Goal: Information Seeking & Learning: Find specific page/section

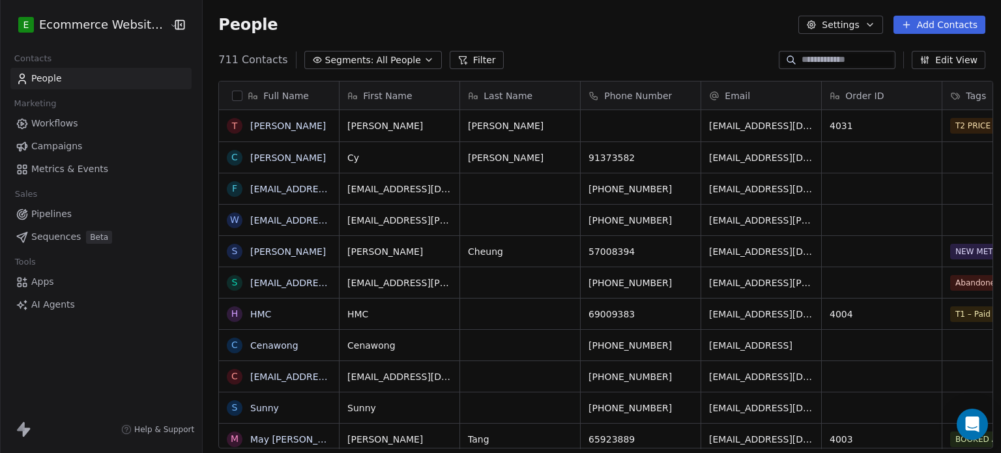
scroll to position [10, 10]
click at [821, 55] on input at bounding box center [846, 59] width 91 height 13
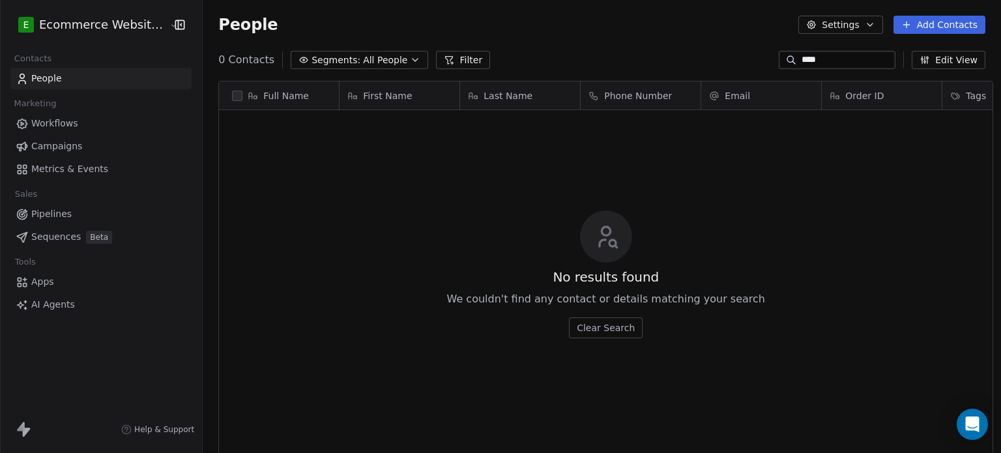
scroll to position [388, 795]
drag, startPoint x: 831, startPoint y: 54, endPoint x: 773, endPoint y: 52, distance: 58.7
click at [779, 52] on div "****" at bounding box center [837, 60] width 117 height 18
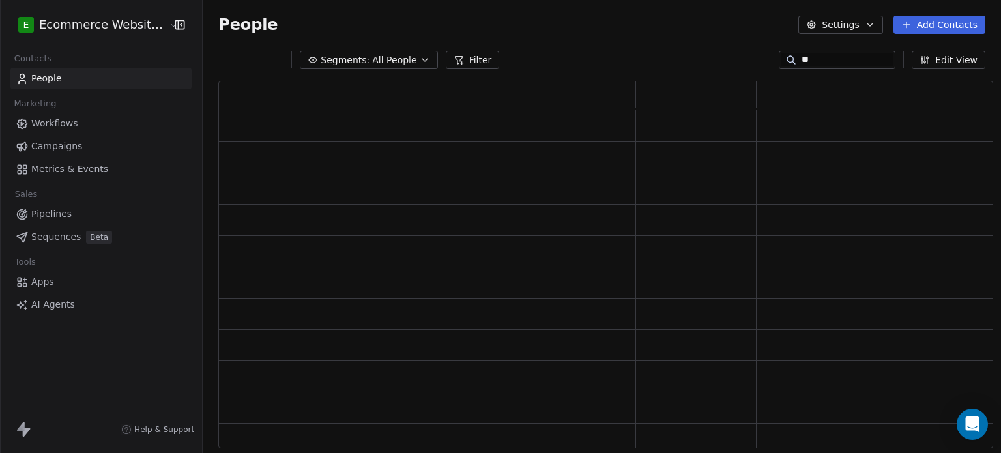
scroll to position [357, 764]
type input "****"
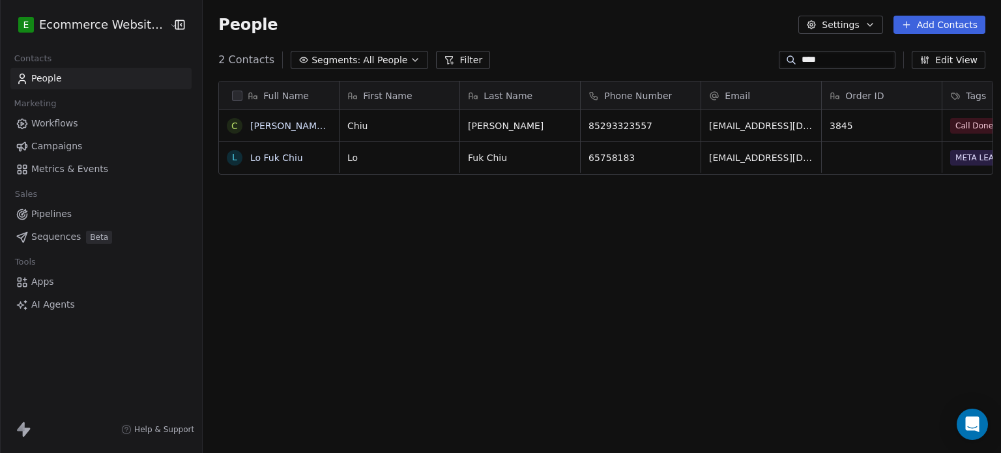
scroll to position [388, 795]
click at [269, 123] on link "[PERSON_NAME] [PERSON_NAME]" at bounding box center [327, 126] width 154 height 10
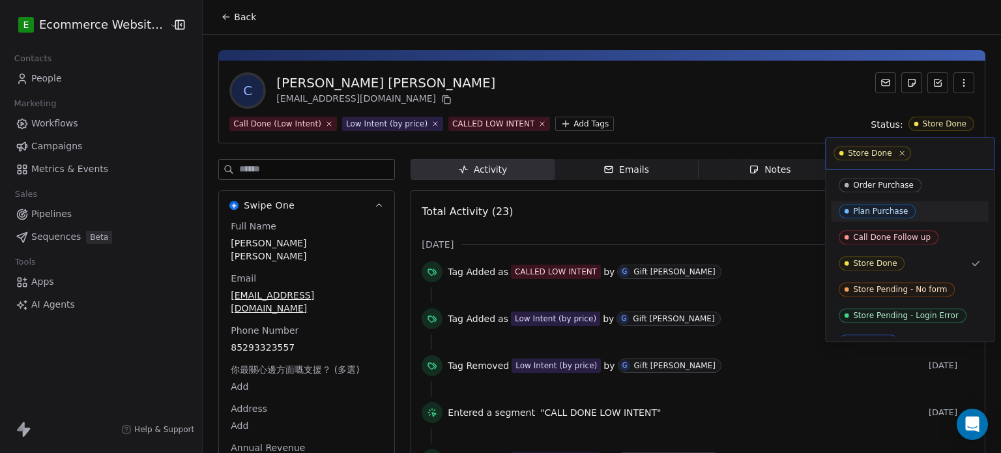
click at [721, 49] on html "E Ecommerce Website Builder Contacts People Marketing Workflows Campaigns Metri…" at bounding box center [500, 226] width 1001 height 453
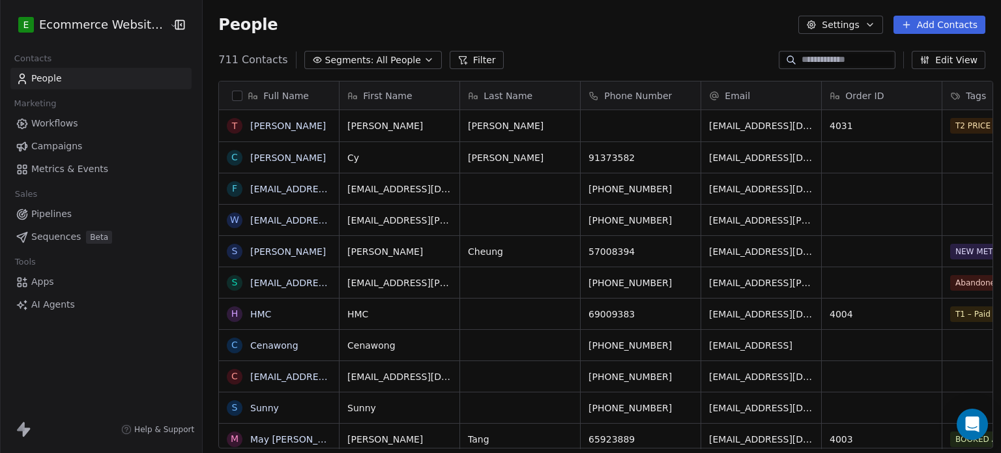
scroll to position [388, 795]
click at [846, 57] on input at bounding box center [846, 59] width 91 height 13
type input "****"
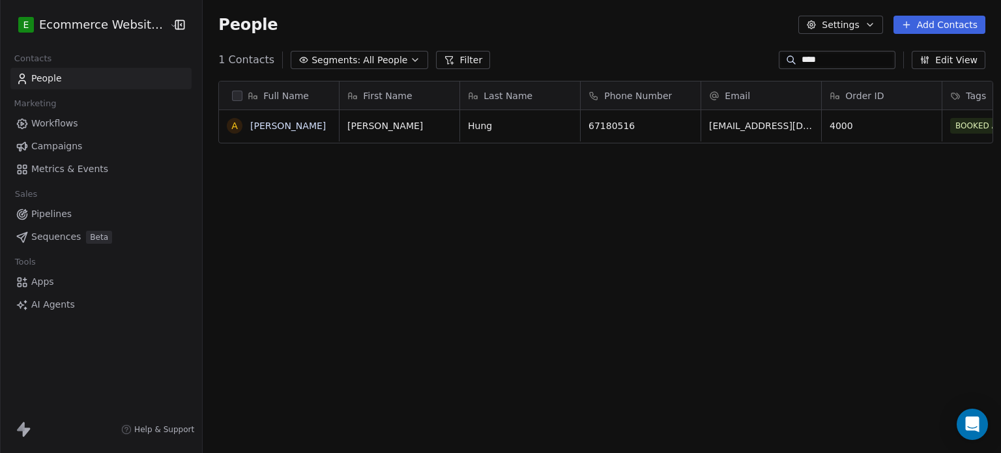
scroll to position [388, 795]
click at [296, 124] on link "[PERSON_NAME]" at bounding box center [288, 126] width 76 height 10
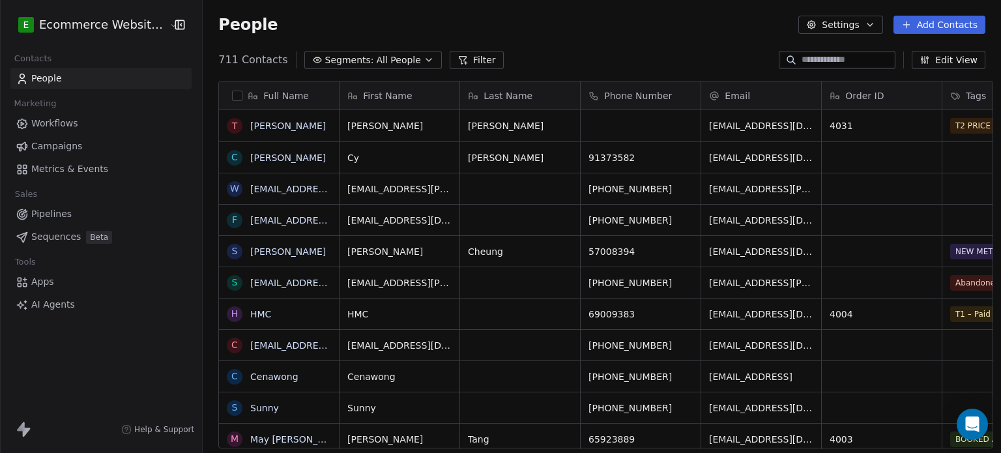
scroll to position [10, 10]
click at [382, 60] on span "All People" at bounding box center [399, 60] width 44 height 14
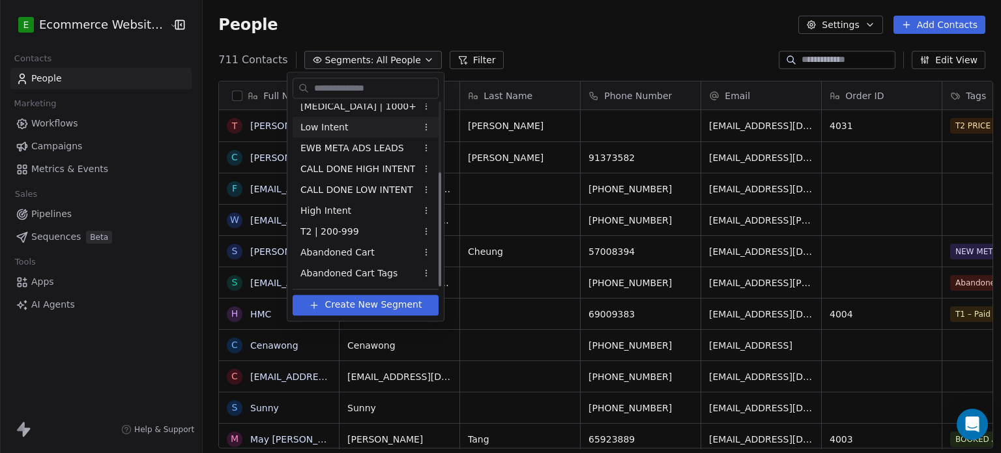
scroll to position [0, 0]
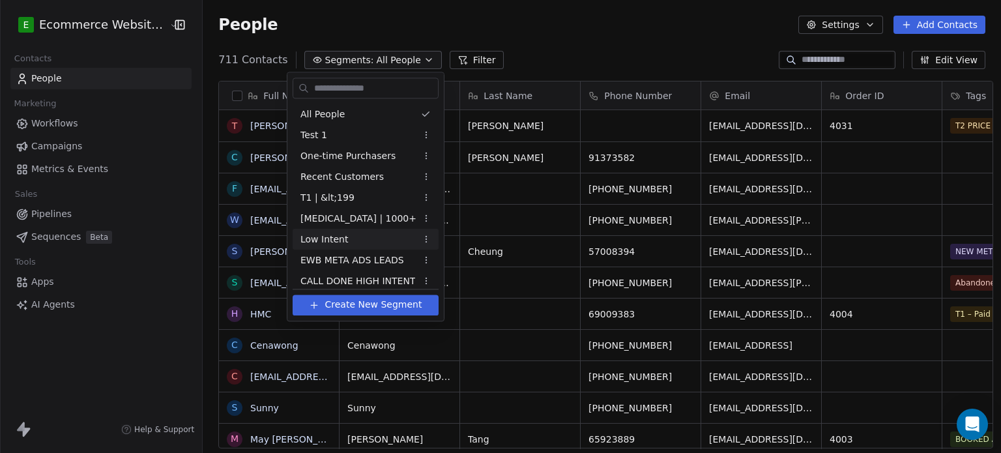
click at [363, 242] on div "Low Intent" at bounding box center [366, 239] width 146 height 21
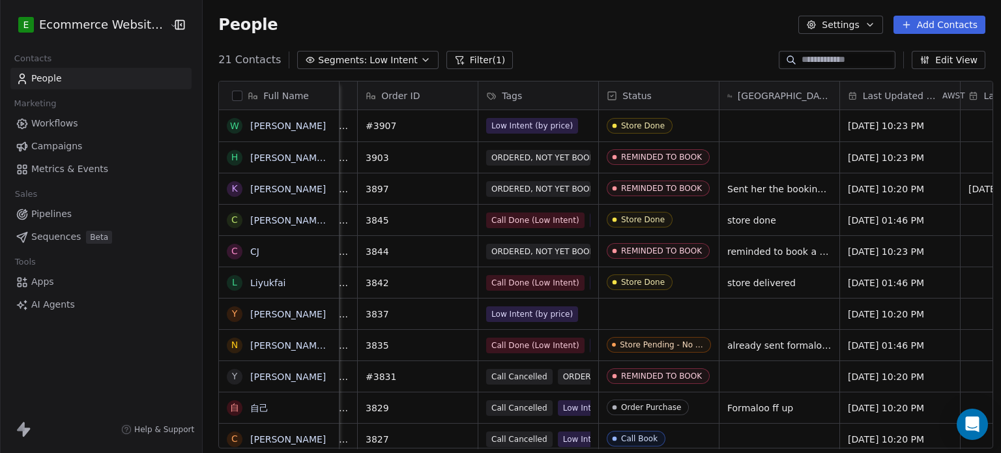
scroll to position [0, 466]
click at [269, 124] on link "[PERSON_NAME]" at bounding box center [288, 126] width 76 height 10
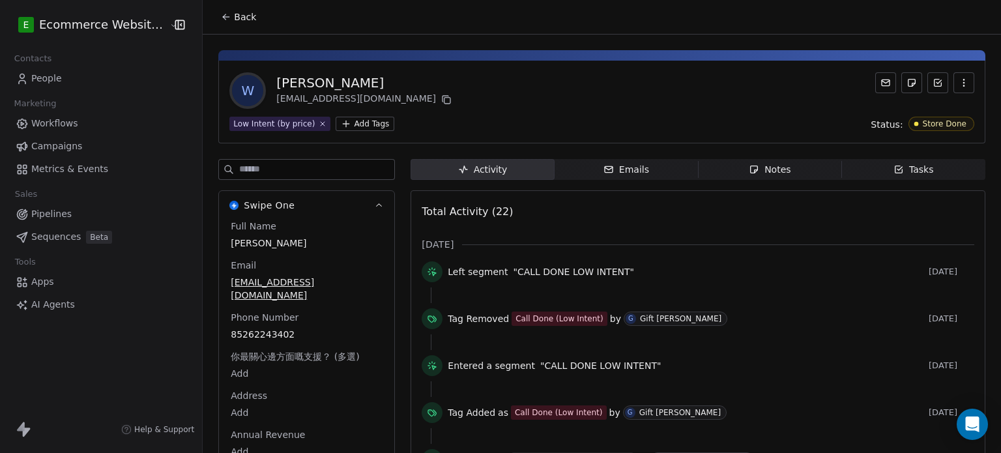
scroll to position [62, 0]
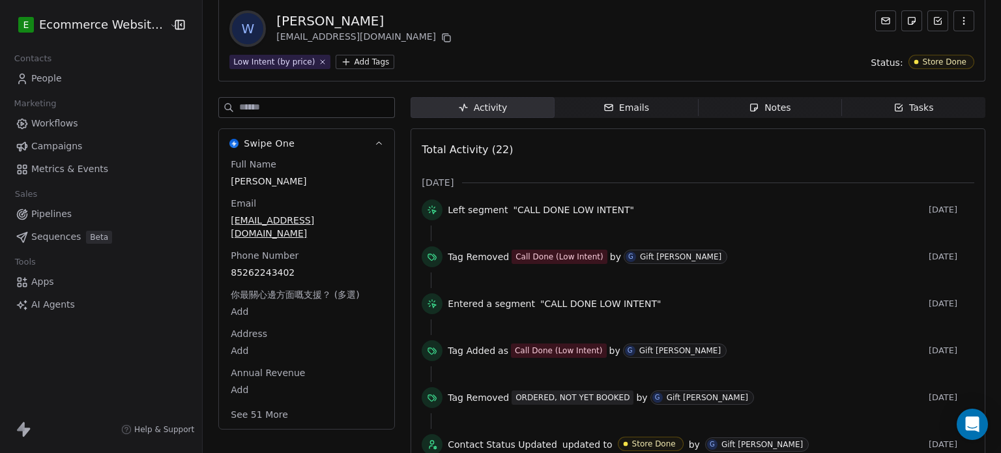
click at [623, 109] on div "Emails" at bounding box center [626, 108] width 46 height 14
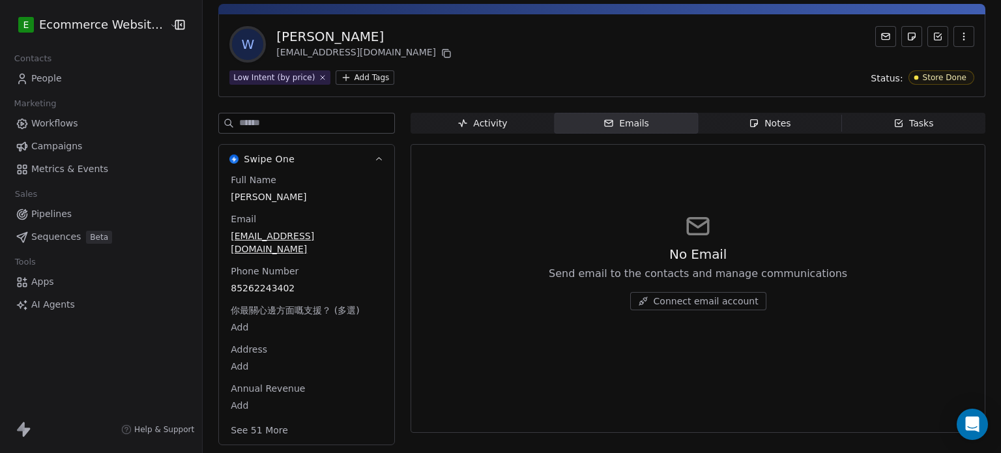
scroll to position [33, 0]
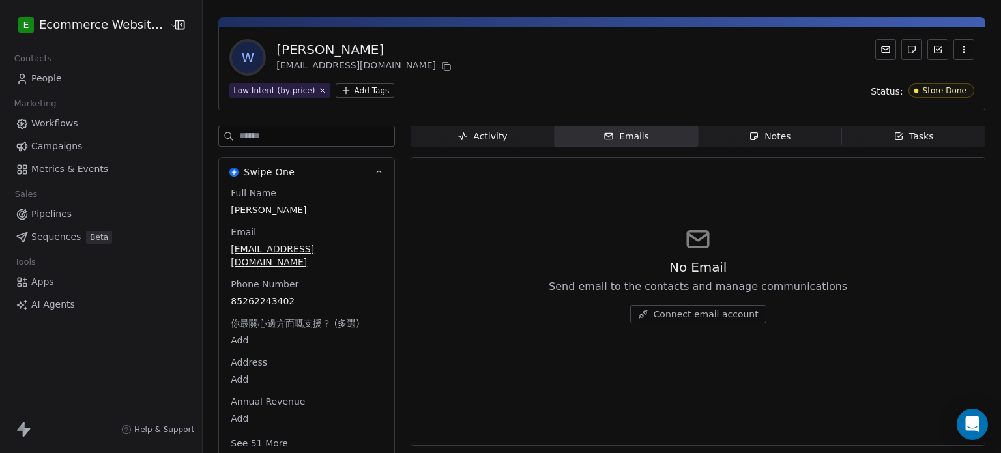
click at [737, 138] on span "Notes Notes" at bounding box center [769, 136] width 143 height 21
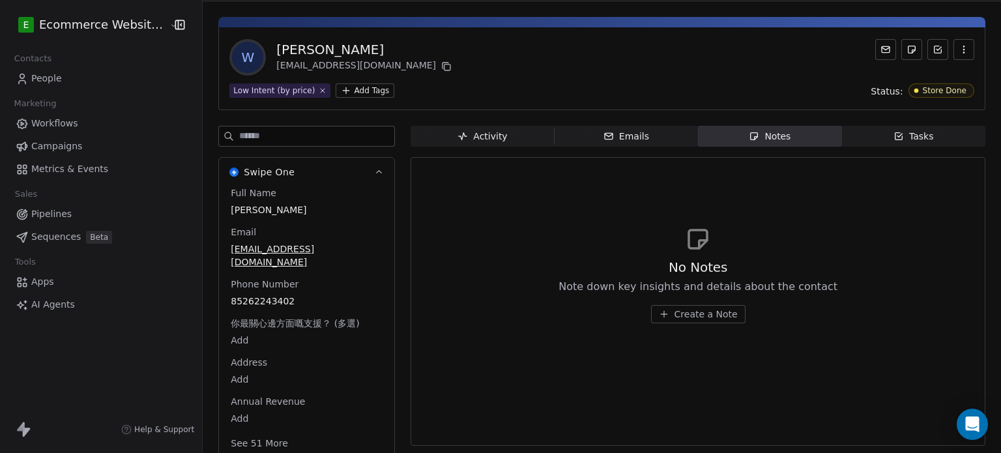
click at [875, 135] on span "Tasks Tasks" at bounding box center [913, 136] width 143 height 21
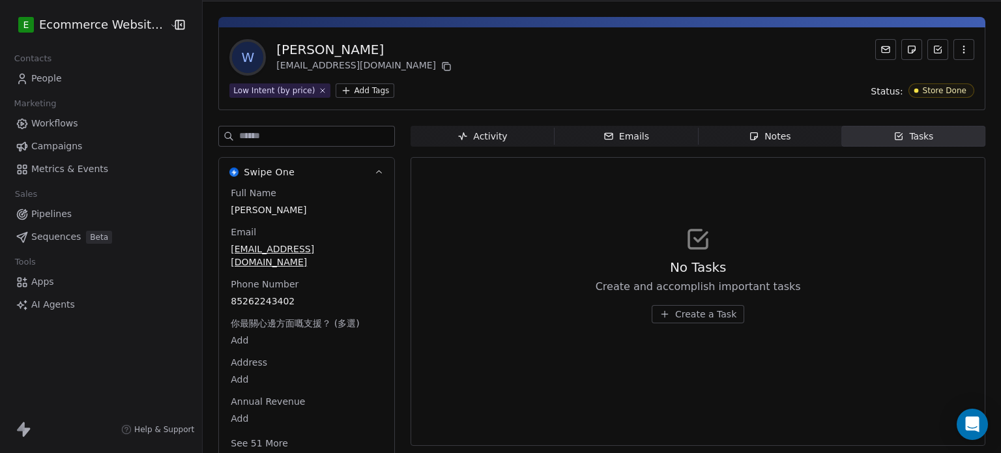
click at [479, 137] on div "Activity" at bounding box center [482, 137] width 50 height 14
